Goal: Information Seeking & Learning: Learn about a topic

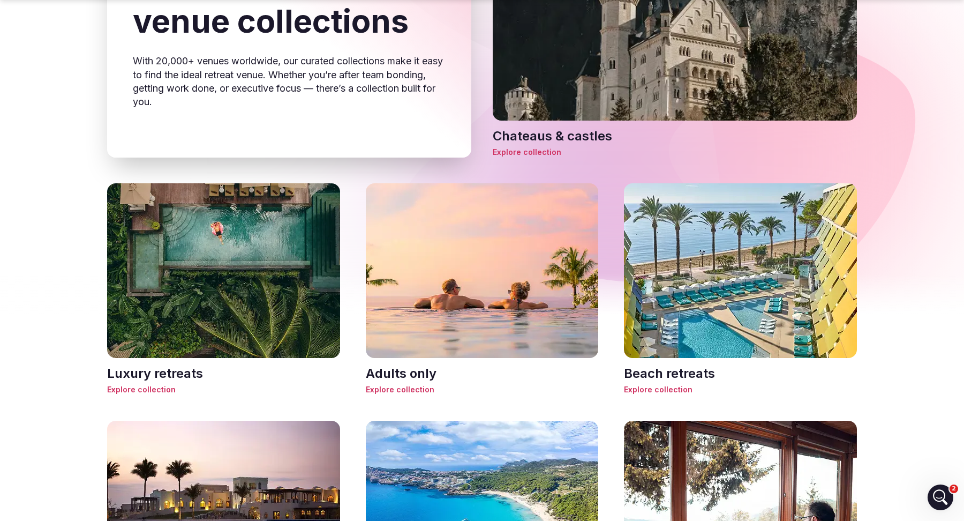
scroll to position [448, 0]
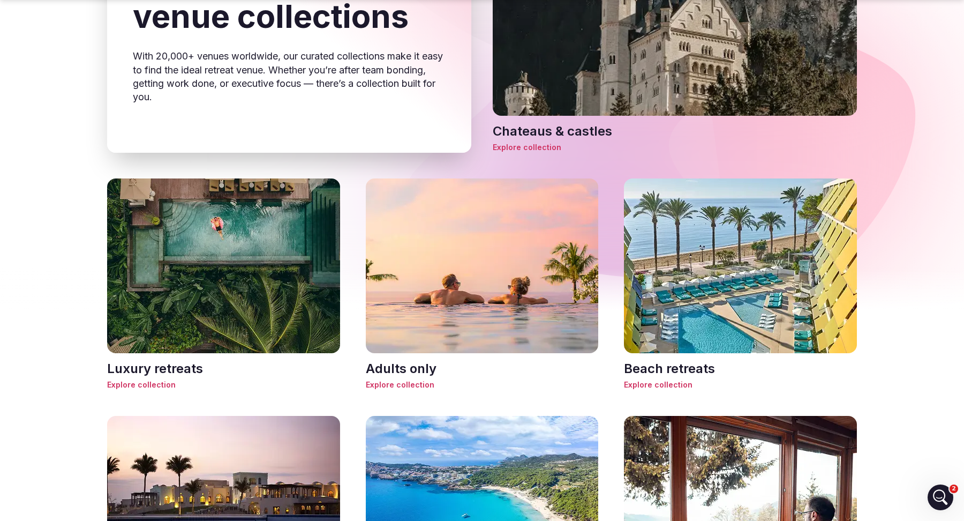
click at [144, 379] on div "Luxury retreats Explore collection" at bounding box center [223, 375] width 233 height 31
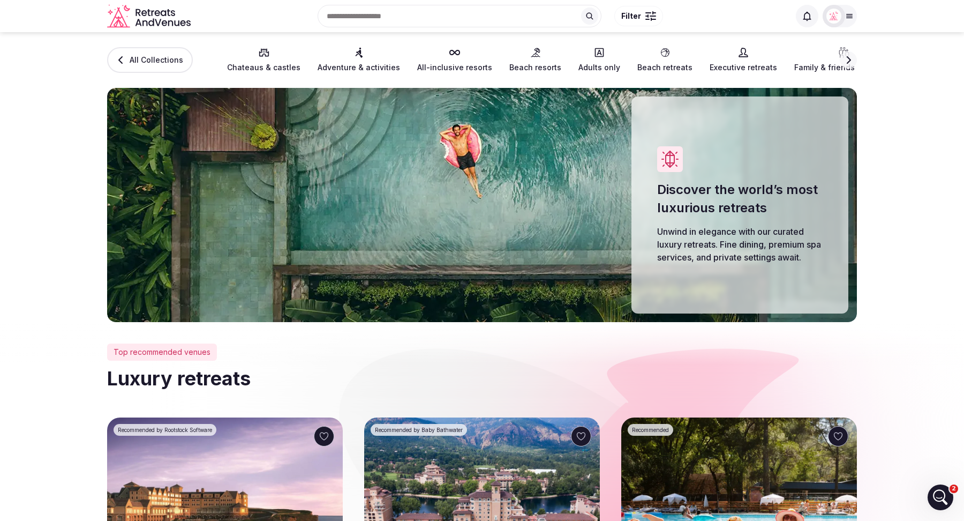
click at [158, 63] on span "All Collections" at bounding box center [157, 60] width 54 height 11
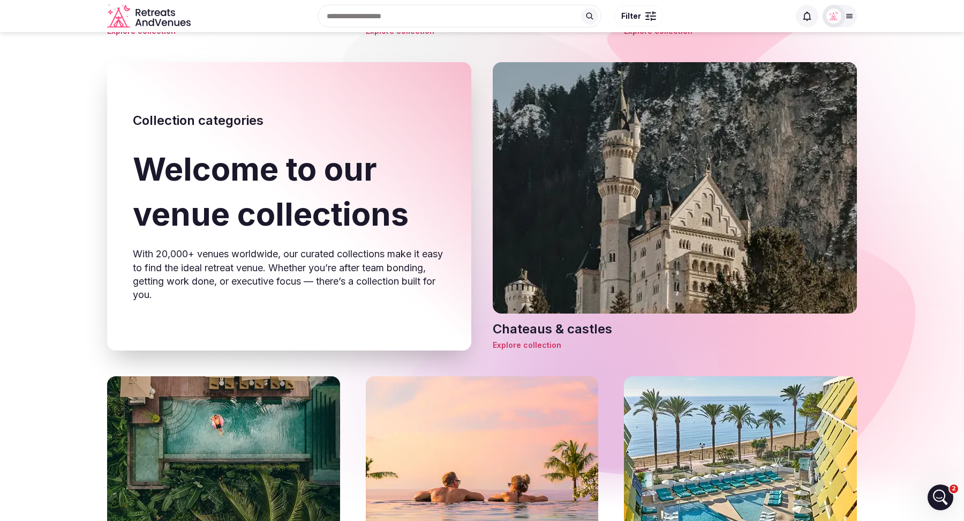
scroll to position [25, 0]
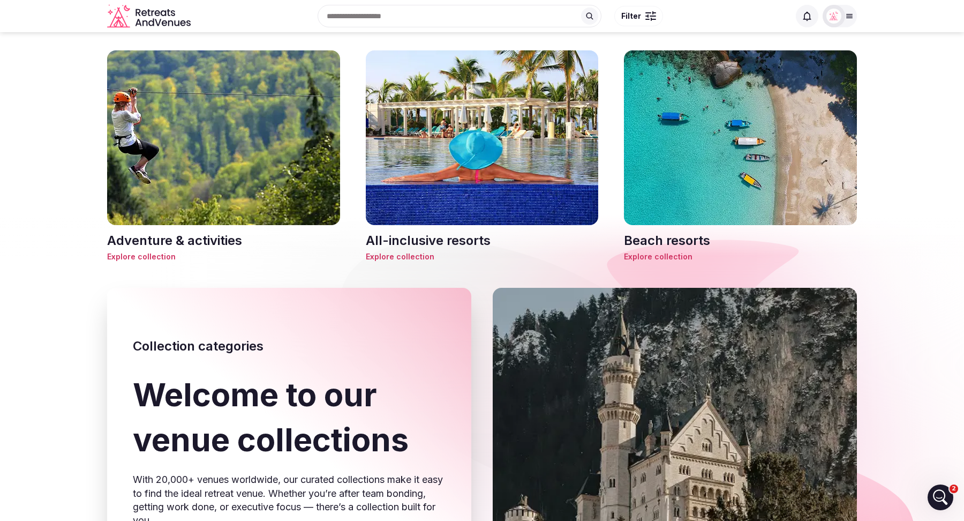
click at [660, 257] on span "Explore collection" at bounding box center [740, 256] width 233 height 11
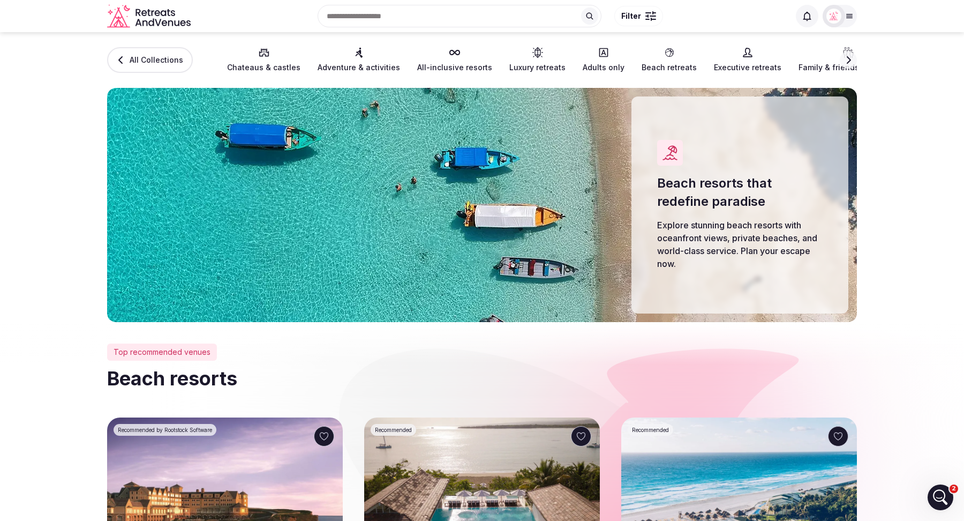
click at [646, 13] on div at bounding box center [649, 12] width 6 height 1
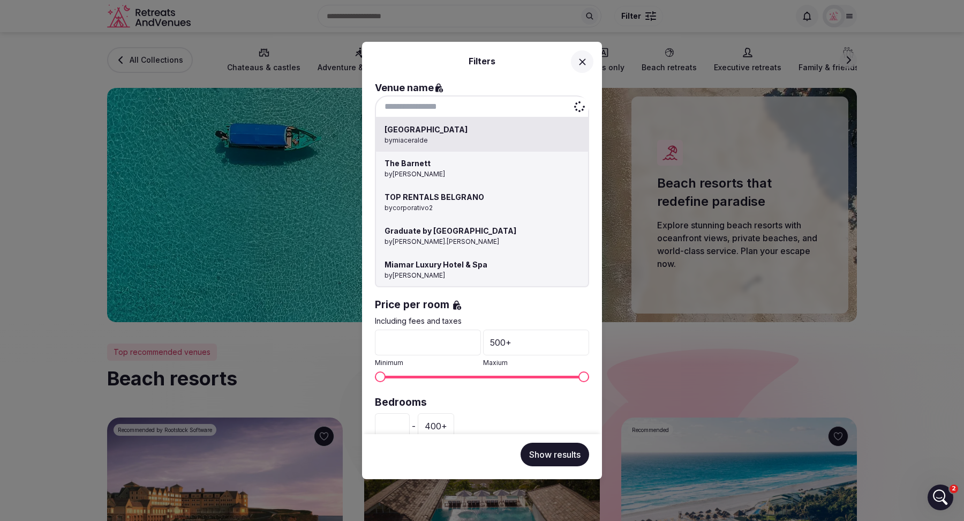
click at [467, 108] on div "Hotel Morabeza by miaceralde The [PERSON_NAME] by [PERSON_NAME] TOP RENTALS BEL…" at bounding box center [482, 106] width 214 height 23
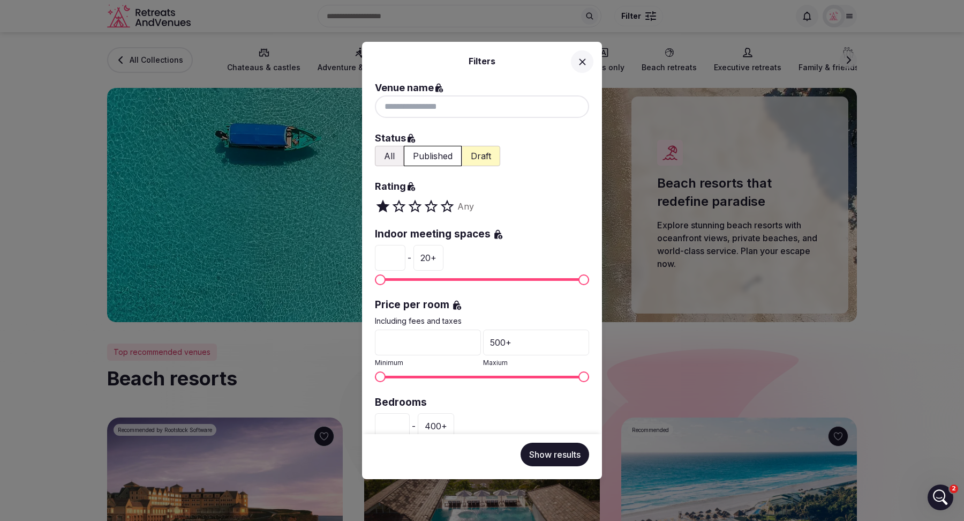
click at [582, 57] on icon at bounding box center [582, 61] width 11 height 11
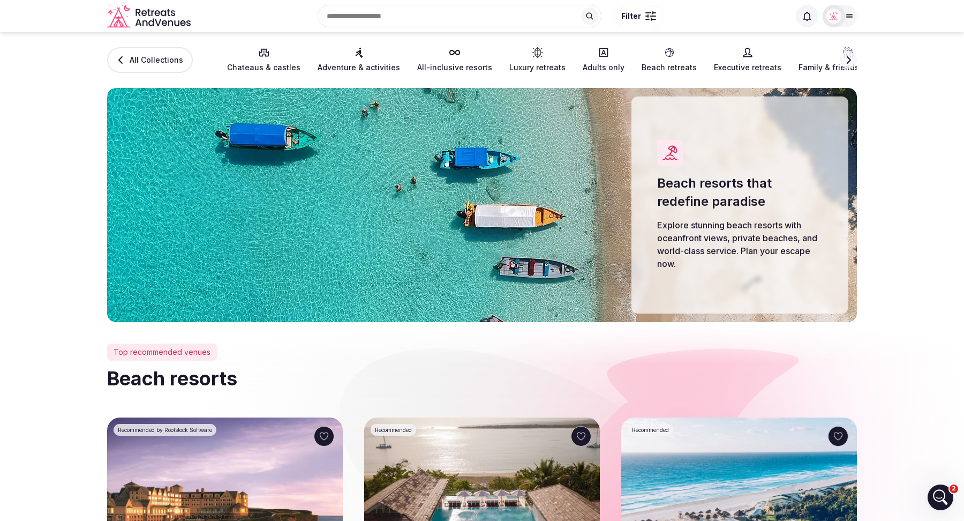
click at [144, 64] on span "All Collections" at bounding box center [157, 60] width 54 height 11
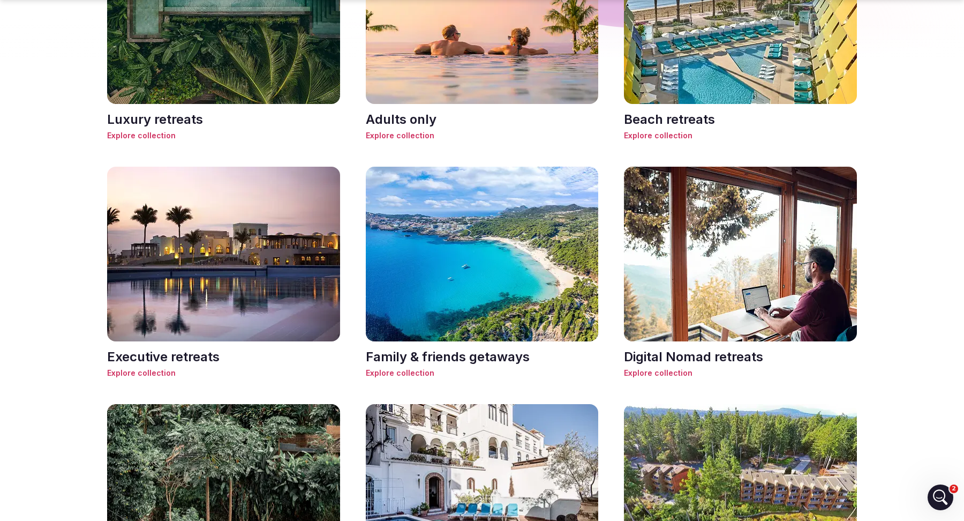
scroll to position [703, 0]
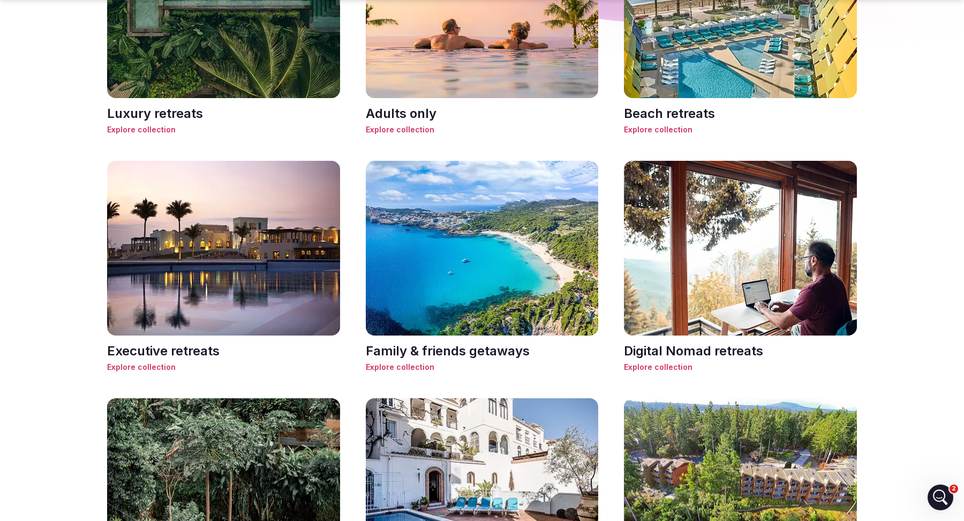
click at [658, 121] on h3 "Beach retreats" at bounding box center [740, 113] width 233 height 18
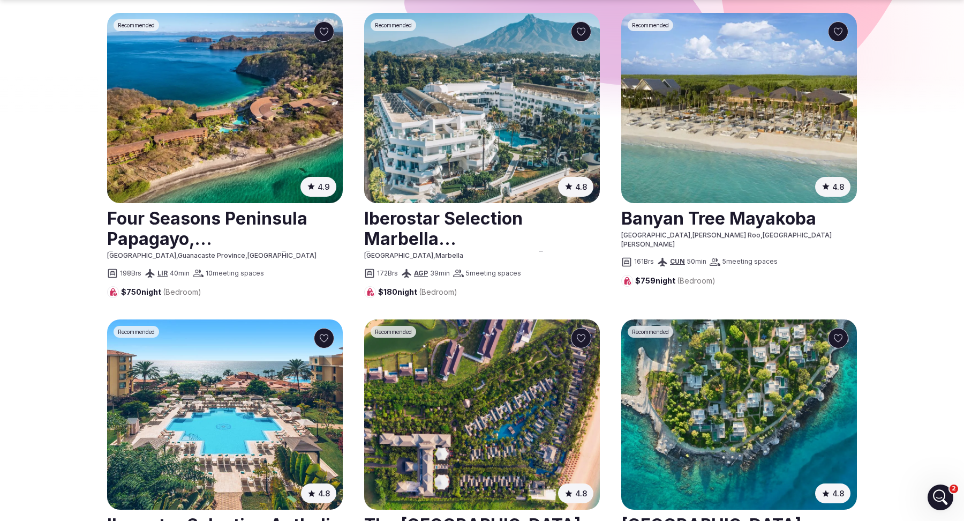
scroll to position [729, 0]
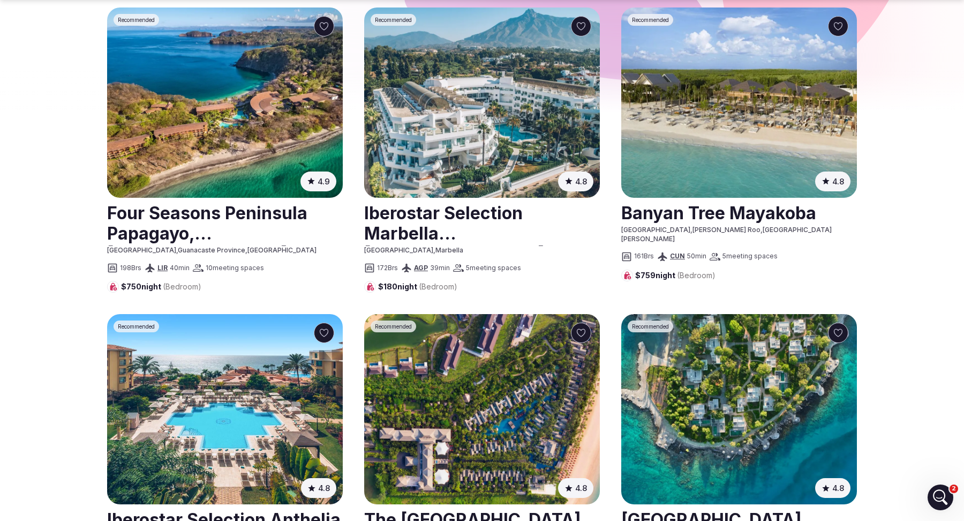
click at [454, 214] on link at bounding box center [482, 223] width 236 height 48
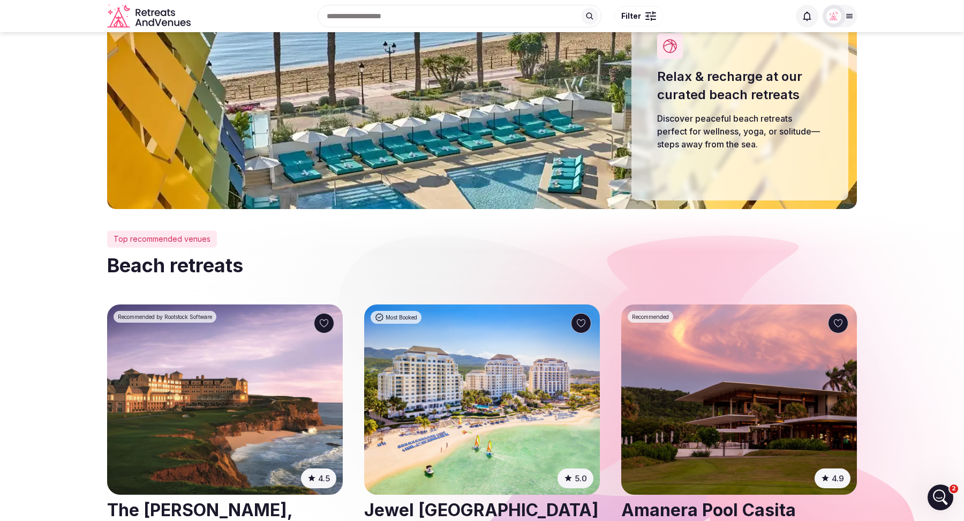
scroll to position [0, 0]
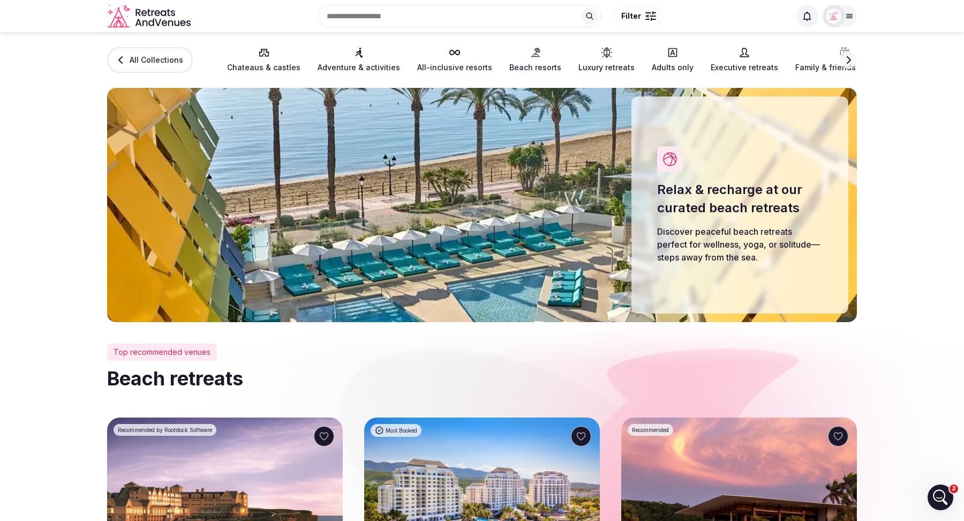
click at [423, 17] on input "text" at bounding box center [460, 16] width 284 height 23
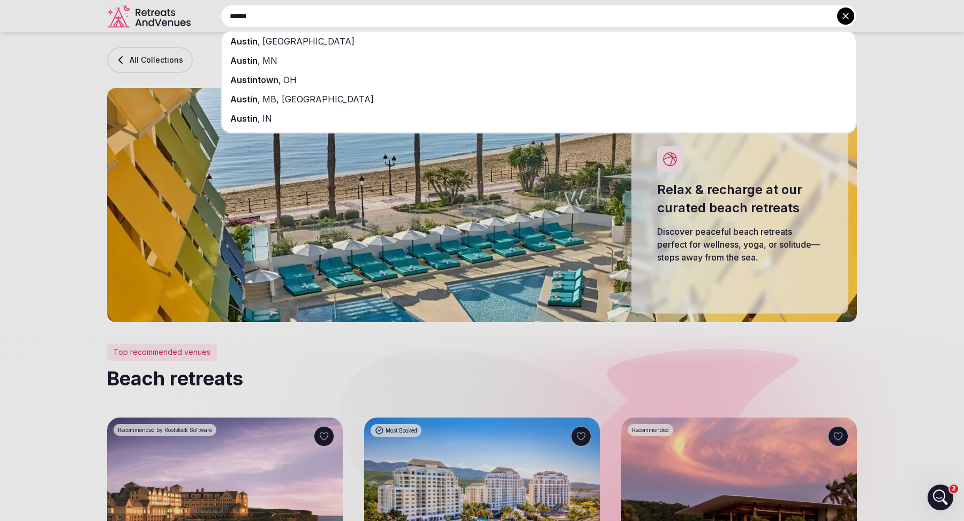
type input "******"
click at [417, 43] on div "[GEOGRAPHIC_DATA] , [GEOGRAPHIC_DATA]" at bounding box center [539, 41] width 634 height 19
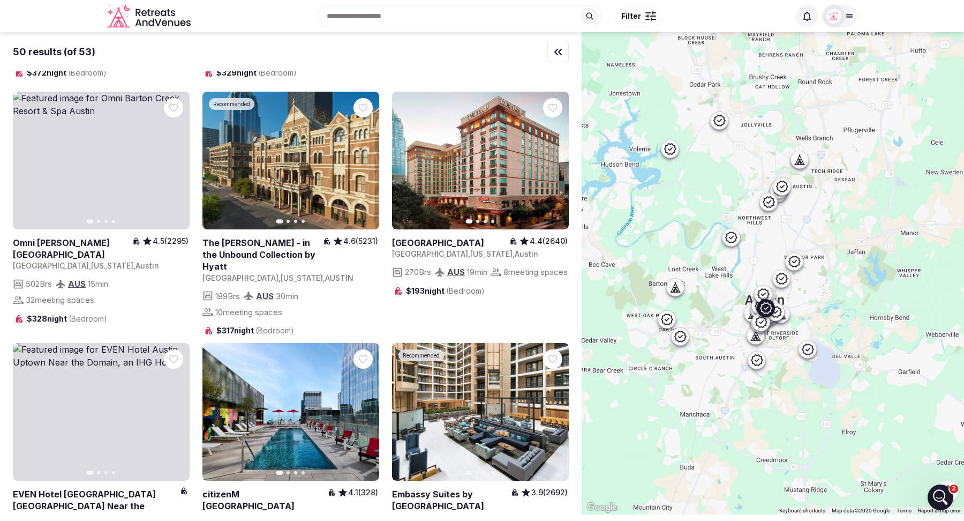
scroll to position [438, 0]
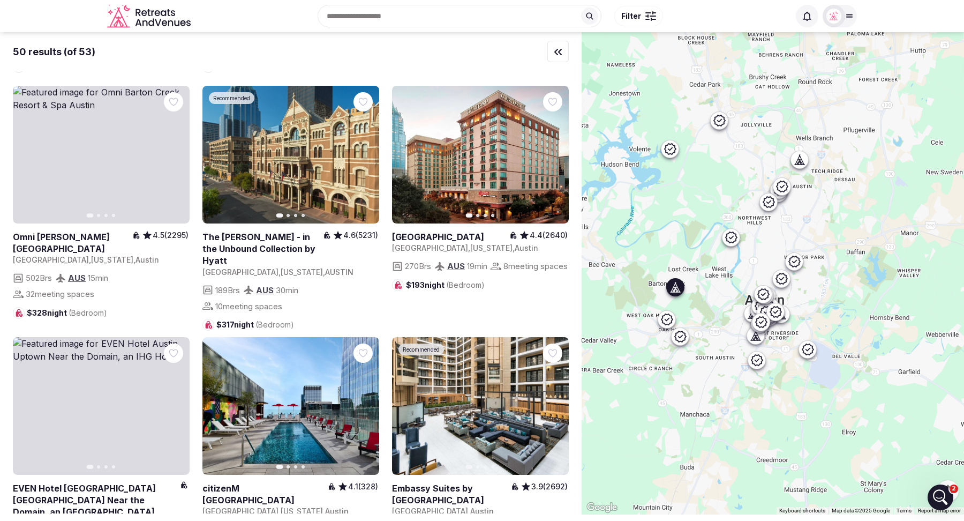
click at [174, 158] on icon "button" at bounding box center [175, 155] width 4 height 8
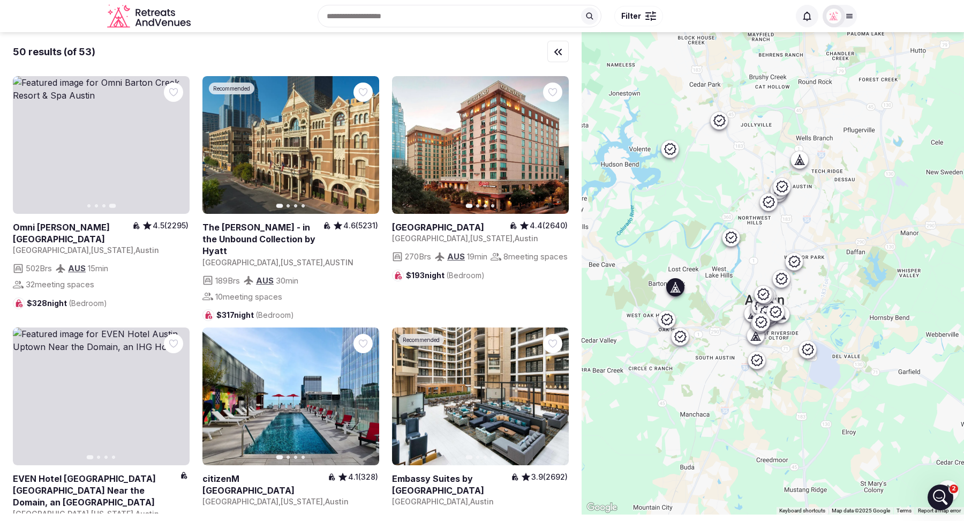
scroll to position [454, 0]
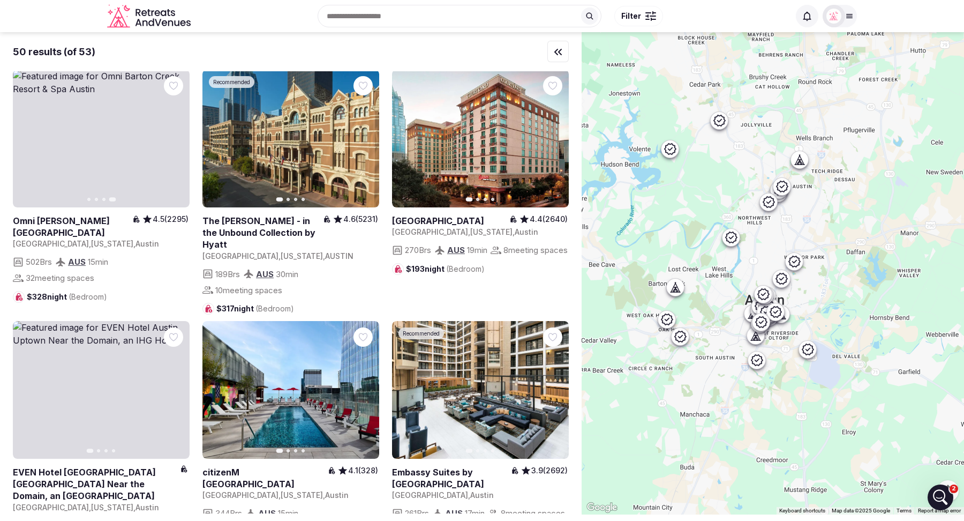
click at [648, 19] on div at bounding box center [648, 19] width 4 height 1
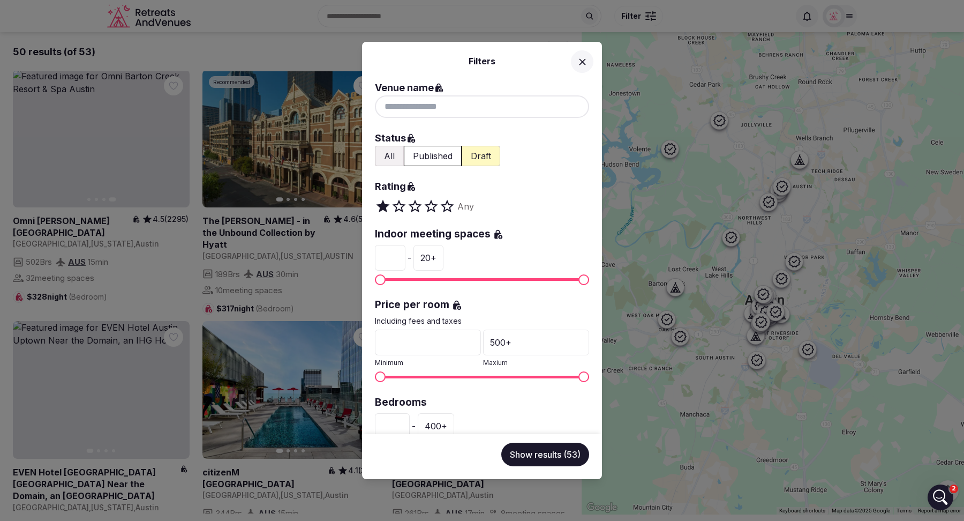
click at [477, 157] on button "Draft" at bounding box center [481, 156] width 39 height 20
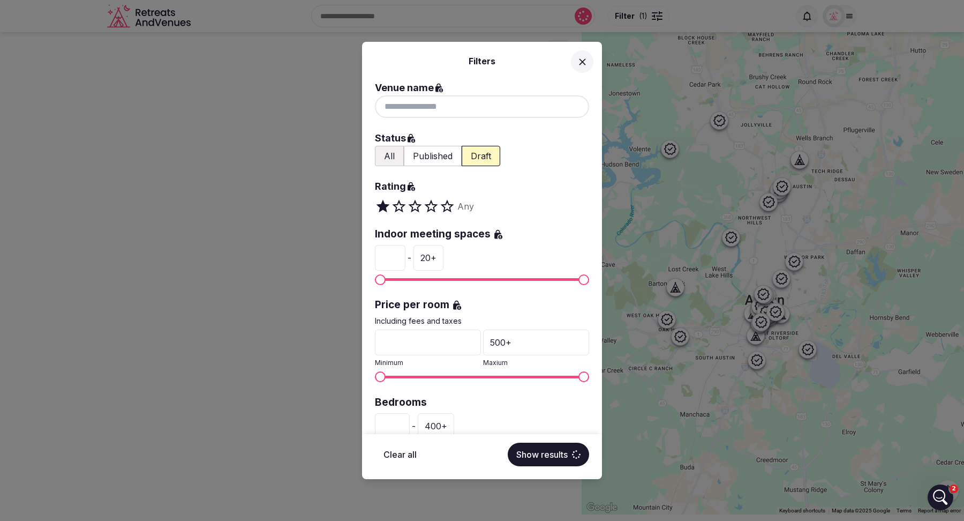
click at [395, 153] on button "All" at bounding box center [389, 156] width 29 height 20
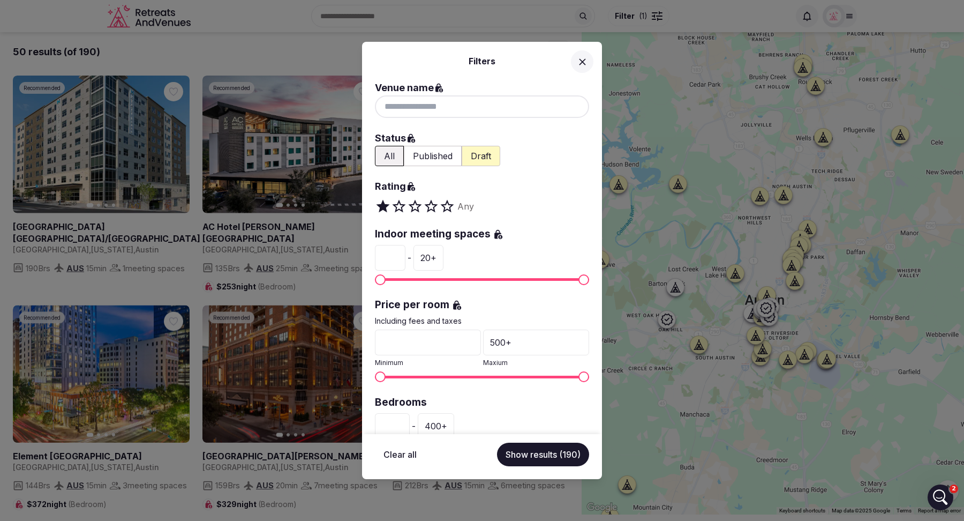
click at [395, 153] on button "All" at bounding box center [389, 156] width 29 height 20
click at [262, 7] on div "Filters Venue name Status All Published Draft Rating Any Indoor meeting spaces …" at bounding box center [482, 260] width 964 height 521
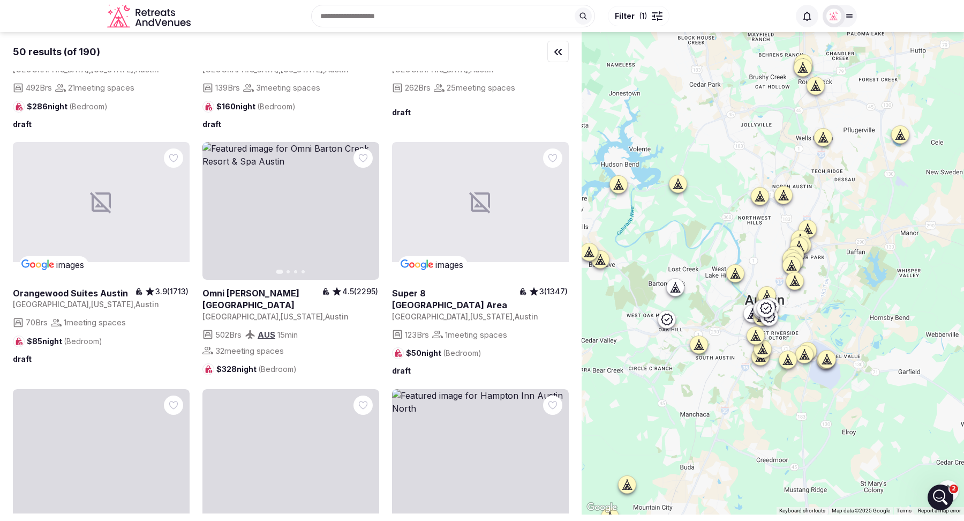
scroll to position [519, 0]
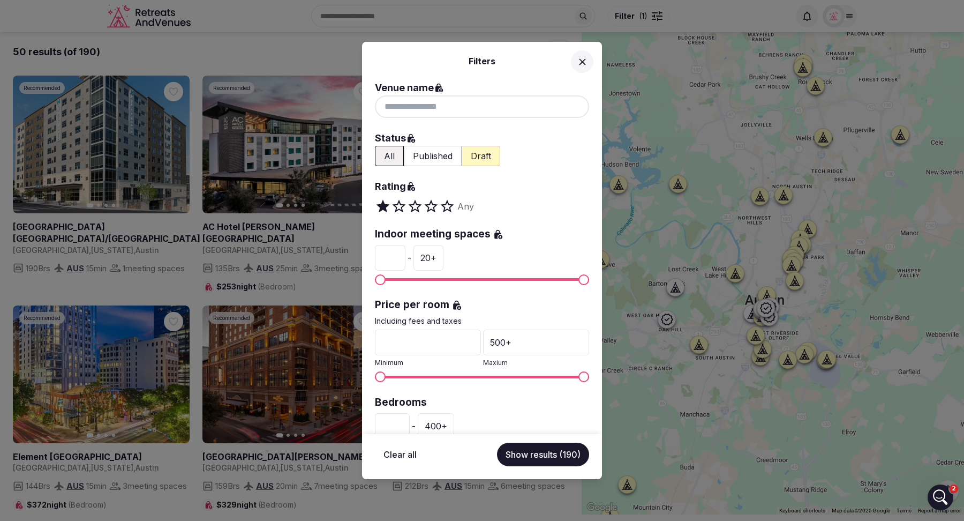
scroll to position [519, 0]
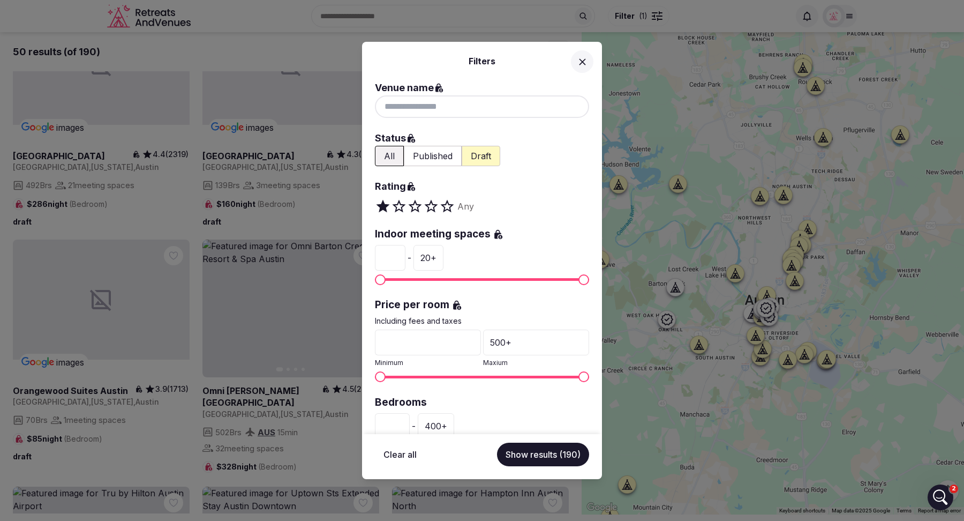
click at [388, 159] on button "All" at bounding box center [389, 156] width 29 height 20
click at [435, 159] on button "Published" at bounding box center [433, 156] width 58 height 20
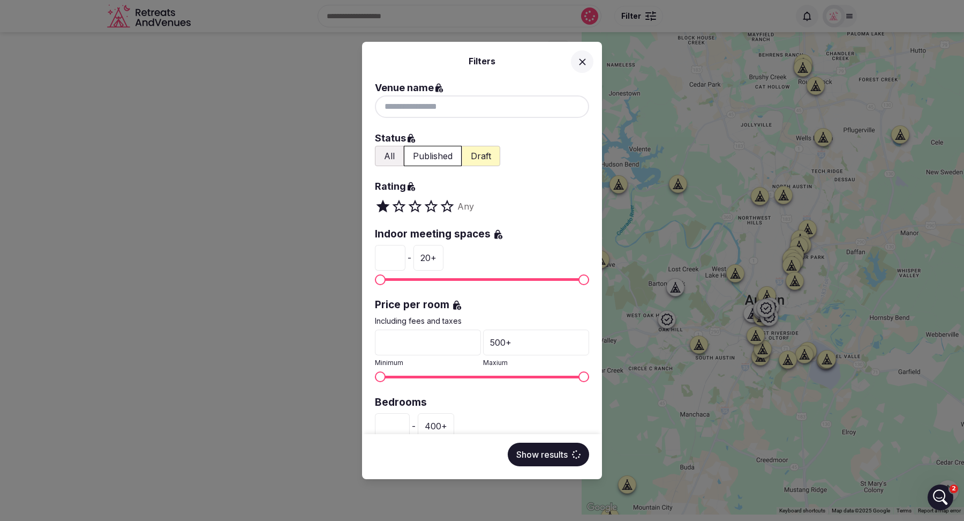
scroll to position [0, 0]
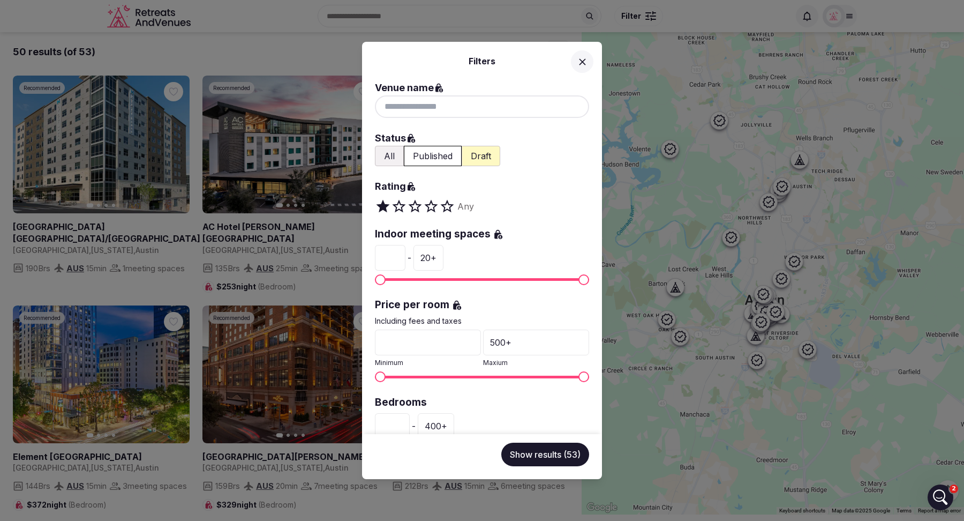
click at [583, 58] on icon at bounding box center [582, 61] width 11 height 11
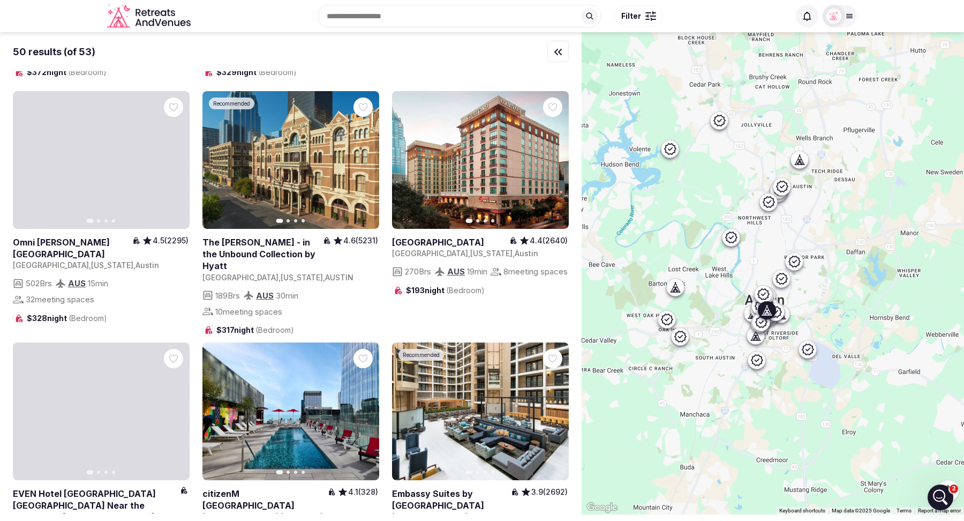
scroll to position [383, 0]
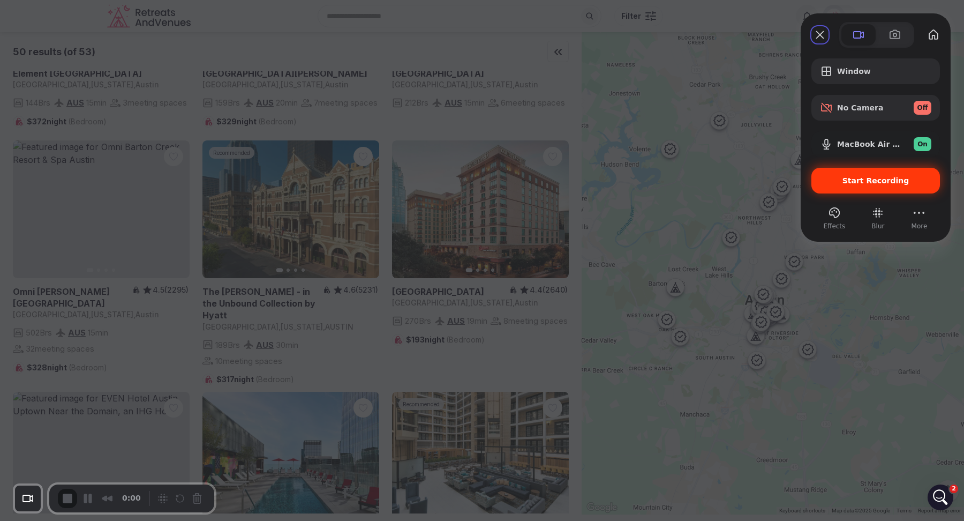
click at [845, 182] on span "Start Recording" at bounding box center [875, 180] width 111 height 9
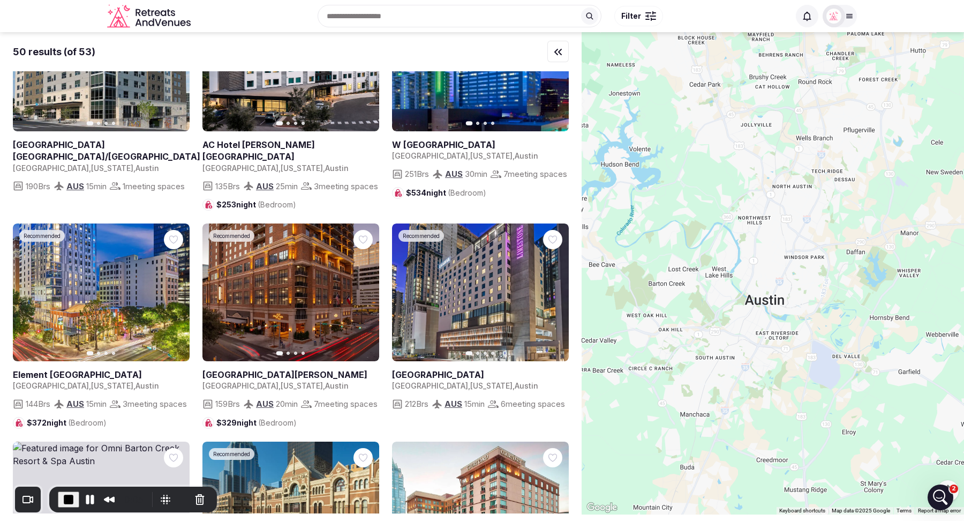
scroll to position [0, 0]
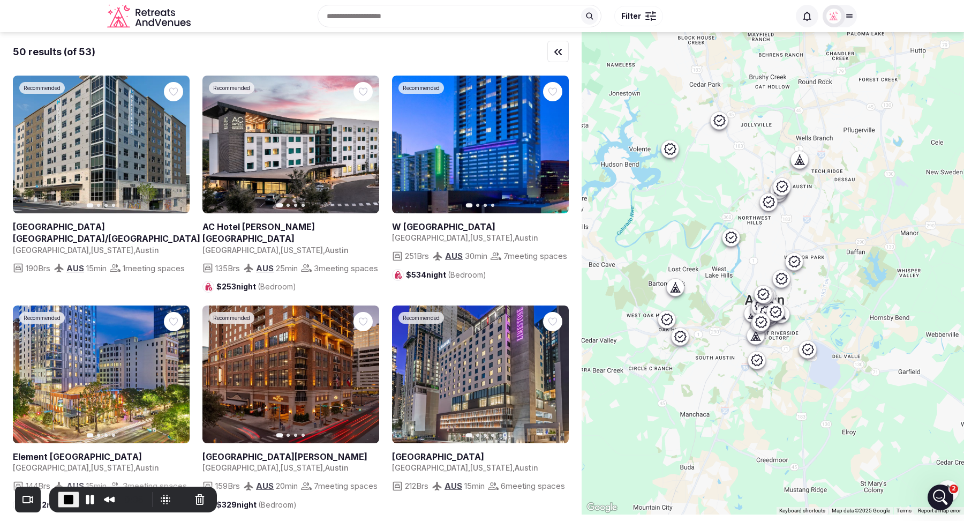
click at [641, 17] on button "Filter" at bounding box center [639, 16] width 49 height 20
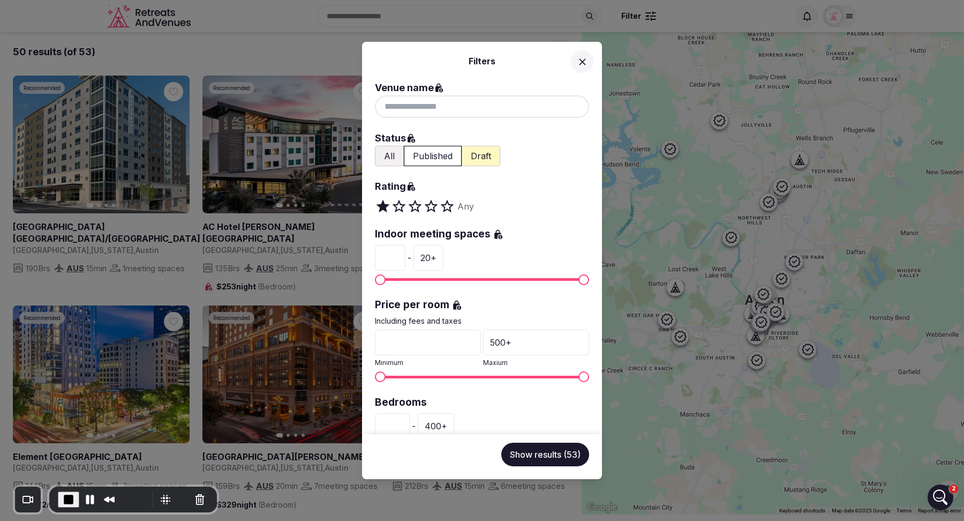
click at [582, 62] on icon at bounding box center [582, 61] width 6 height 6
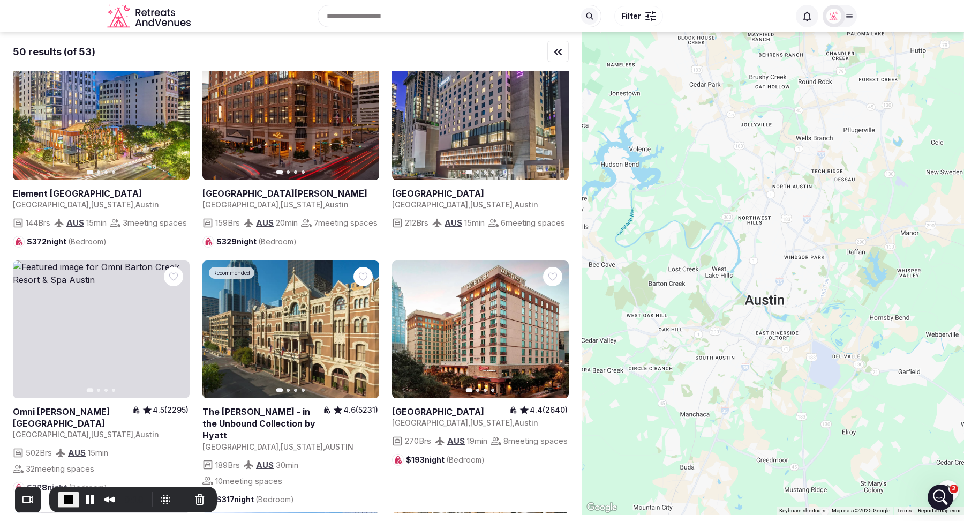
scroll to position [291, 0]
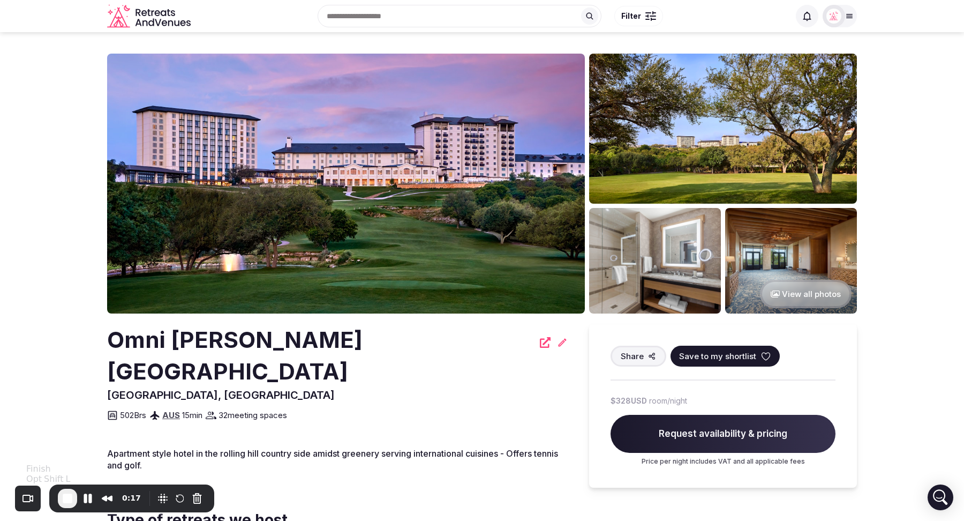
click at [65, 495] on span "End Recording" at bounding box center [67, 498] width 13 height 13
